Goal: Task Accomplishment & Management: Manage account settings

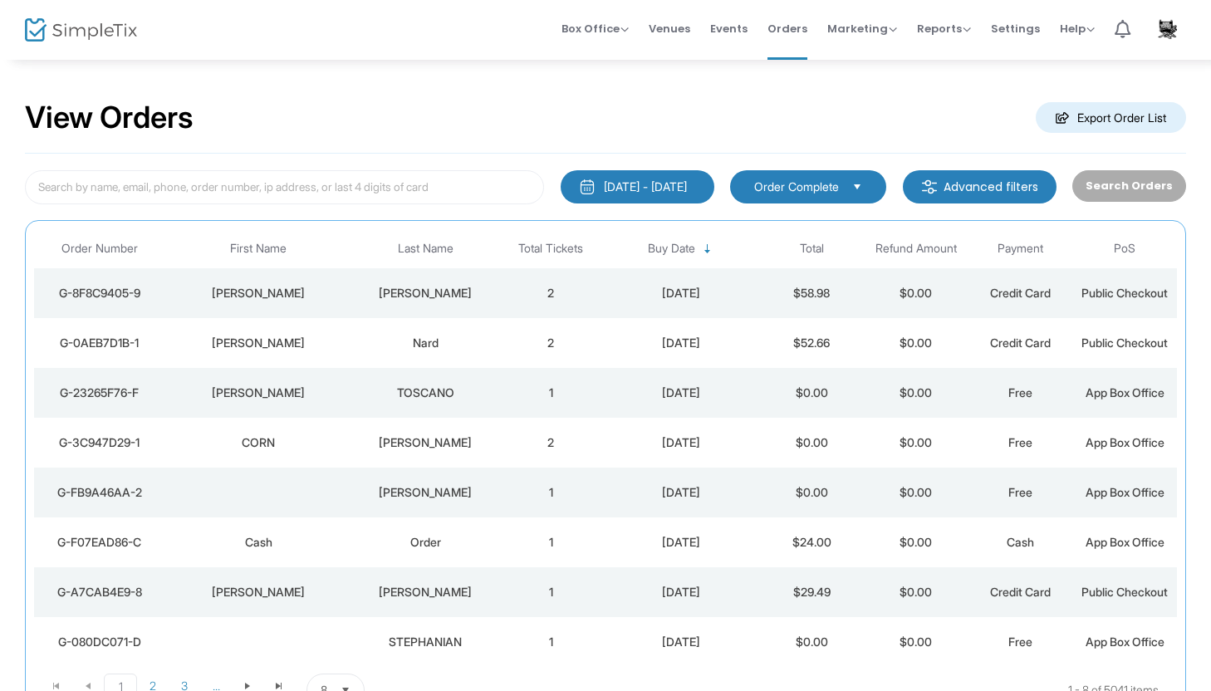
click at [274, 297] on div "[PERSON_NAME]" at bounding box center [258, 293] width 179 height 17
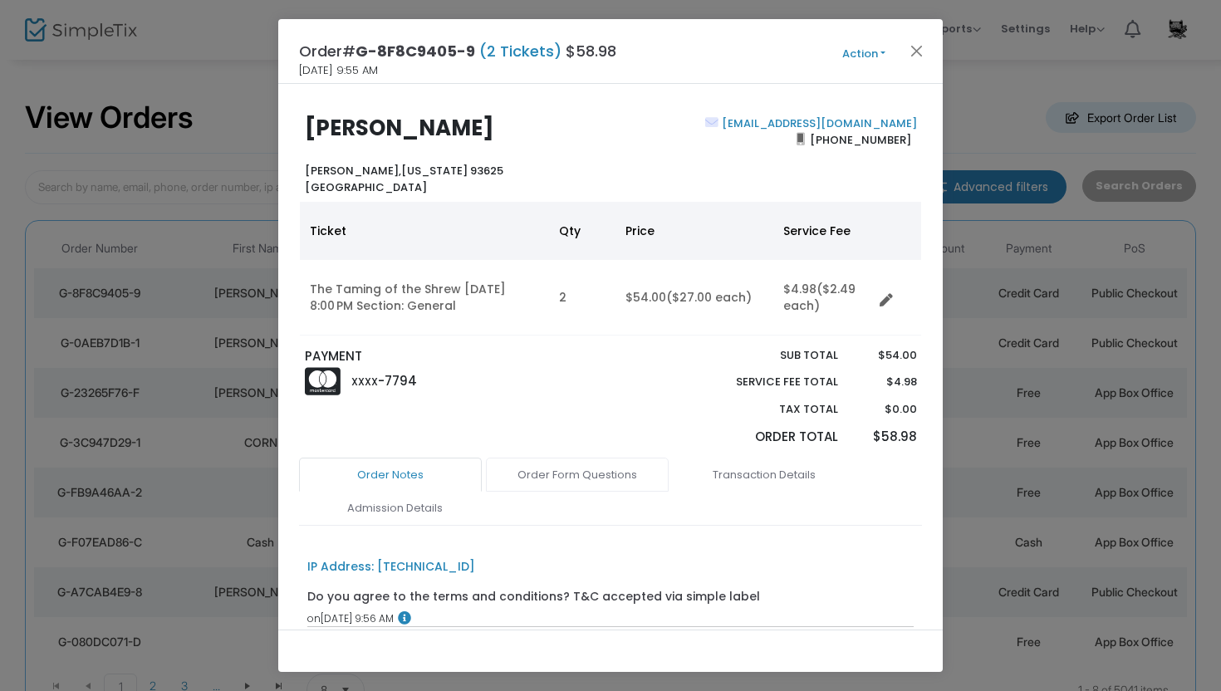
click at [554, 474] on link "Order Form Questions" at bounding box center [577, 475] width 183 height 35
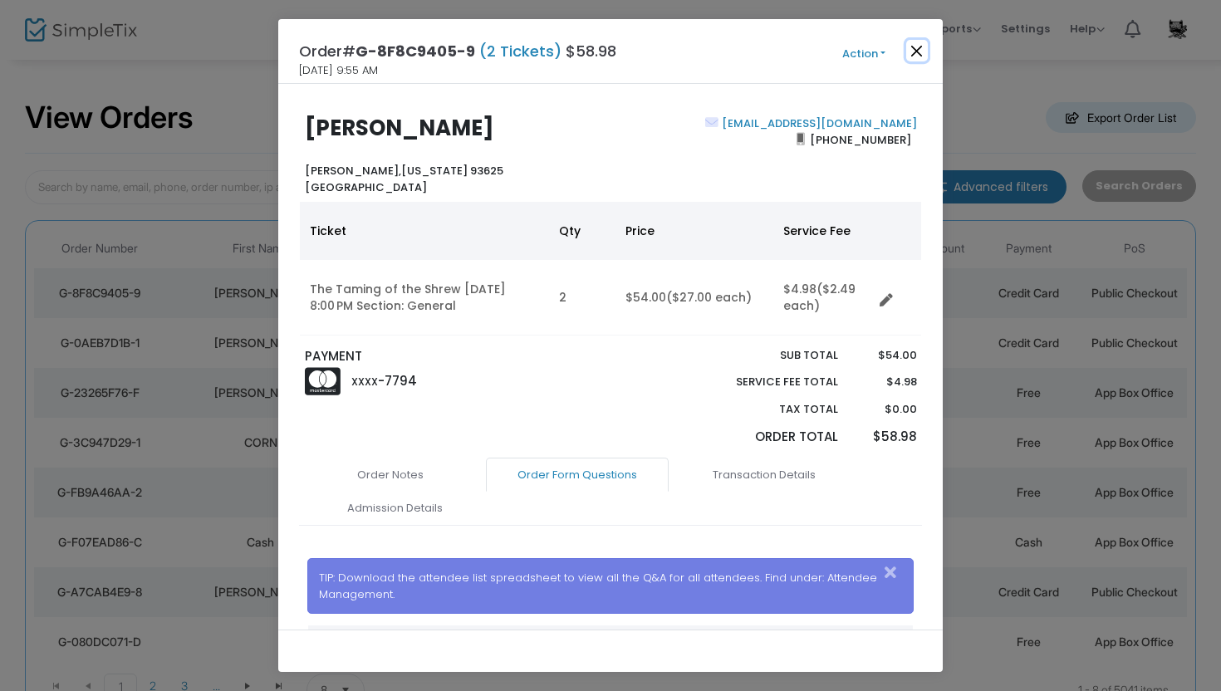
click at [920, 47] on button "Close" at bounding box center [917, 51] width 22 height 22
